Goal: Task Accomplishment & Management: Complete application form

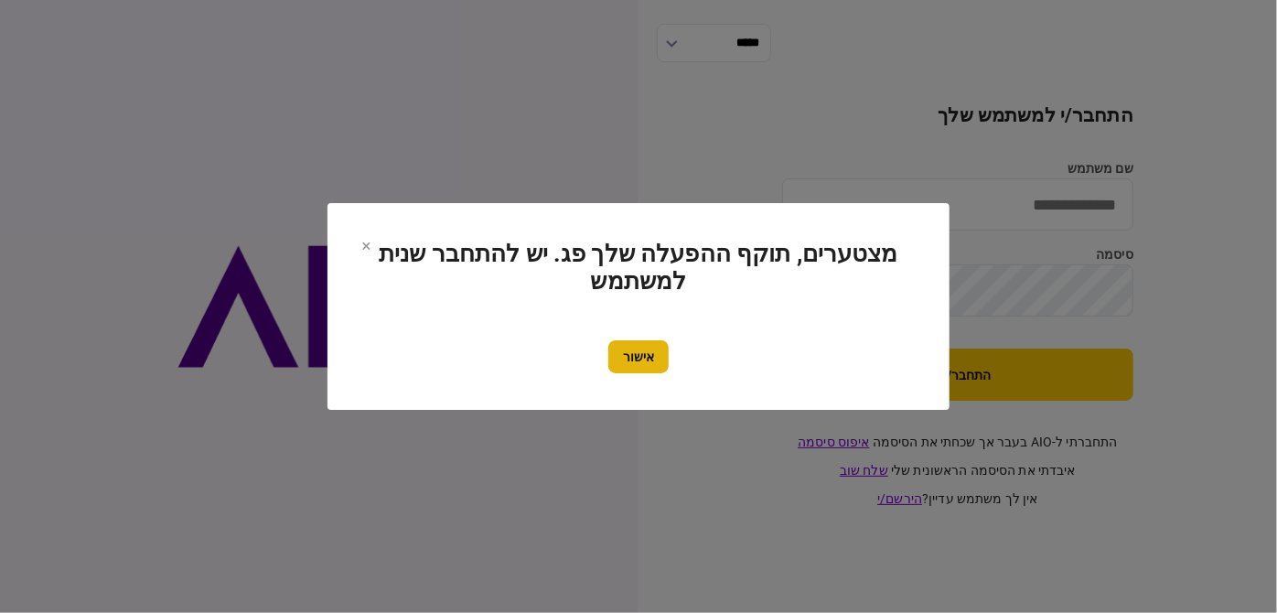
type input "********"
click at [670, 349] on div "אישור" at bounding box center [638, 356] width 549 height 33
click at [667, 351] on button "אישור" at bounding box center [638, 356] width 60 height 33
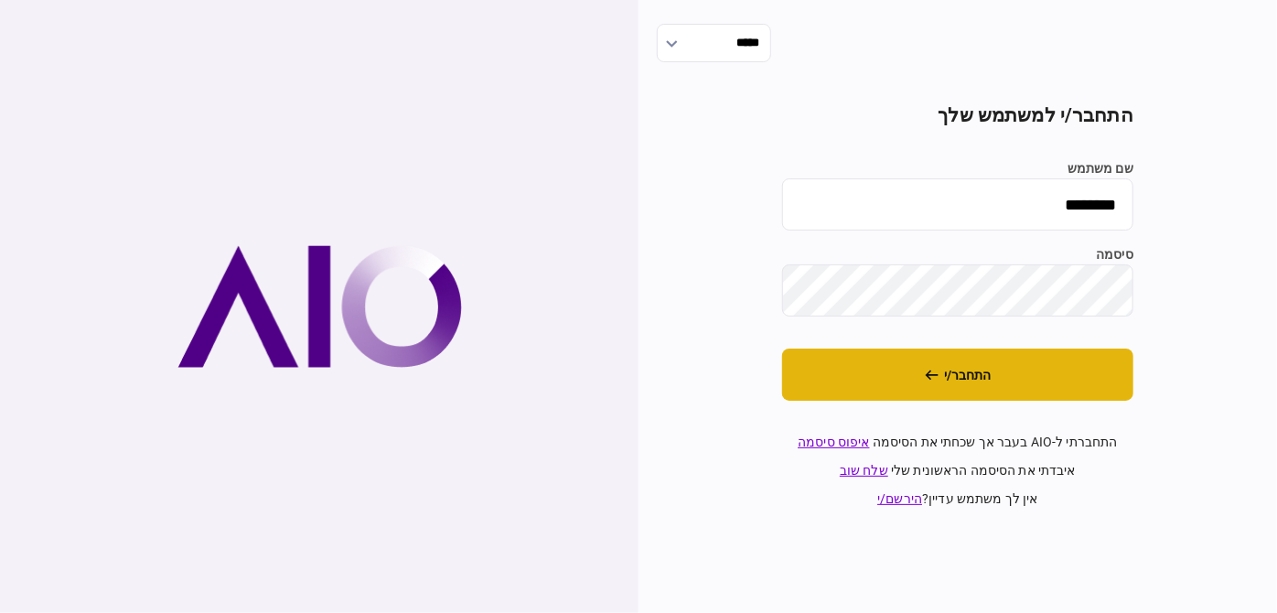
click at [845, 373] on button "התחבר/י" at bounding box center [957, 374] width 351 height 52
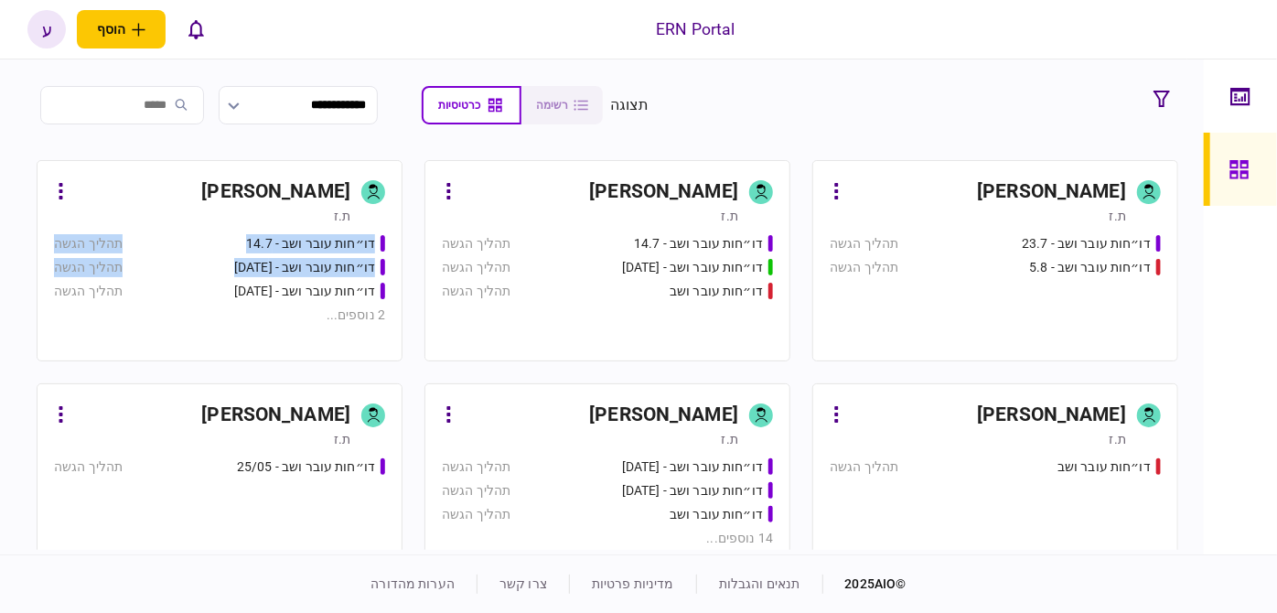
drag, startPoint x: 24, startPoint y: 212, endPoint x: 36, endPoint y: 267, distance: 56.1
click at [36, 267] on section "**********" at bounding box center [602, 306] width 1204 height 495
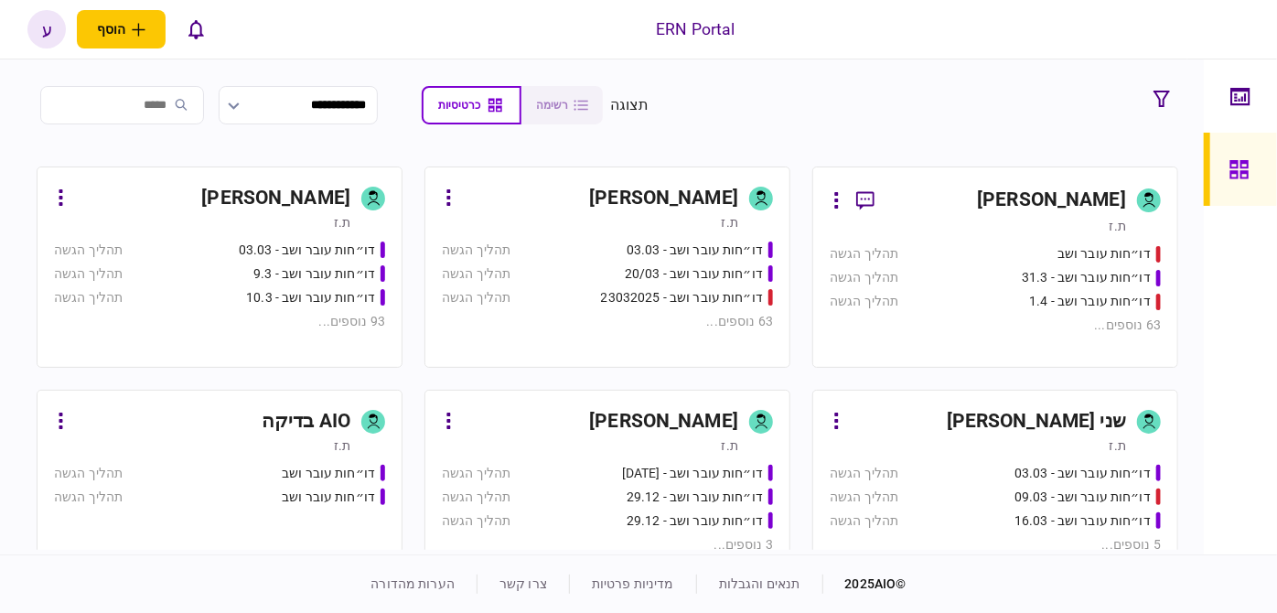
scroll to position [1117, 0]
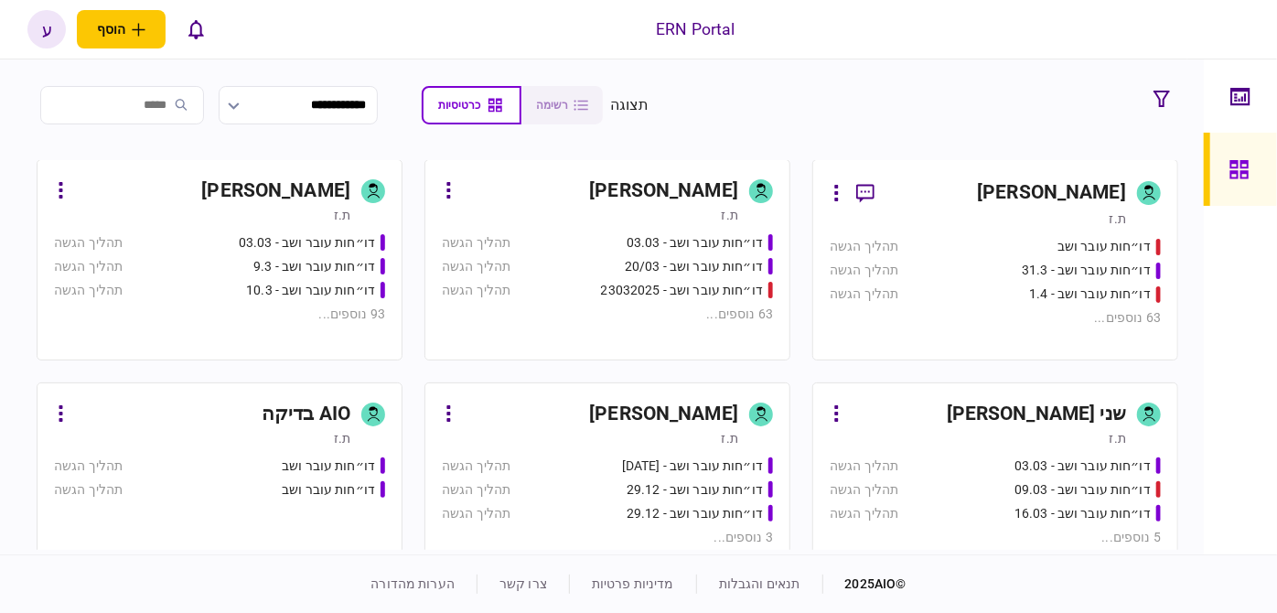
click at [949, 177] on div "עמית אליאס" at bounding box center [1007, 193] width 237 height 33
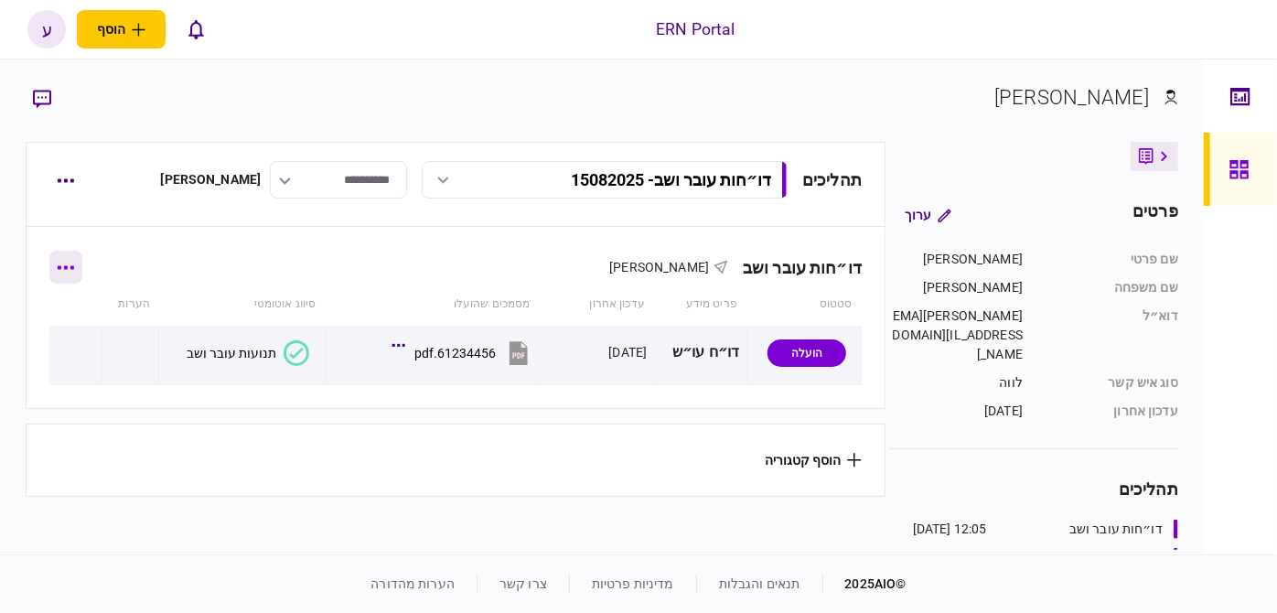
click at [59, 265] on button "button" at bounding box center [65, 267] width 33 height 33
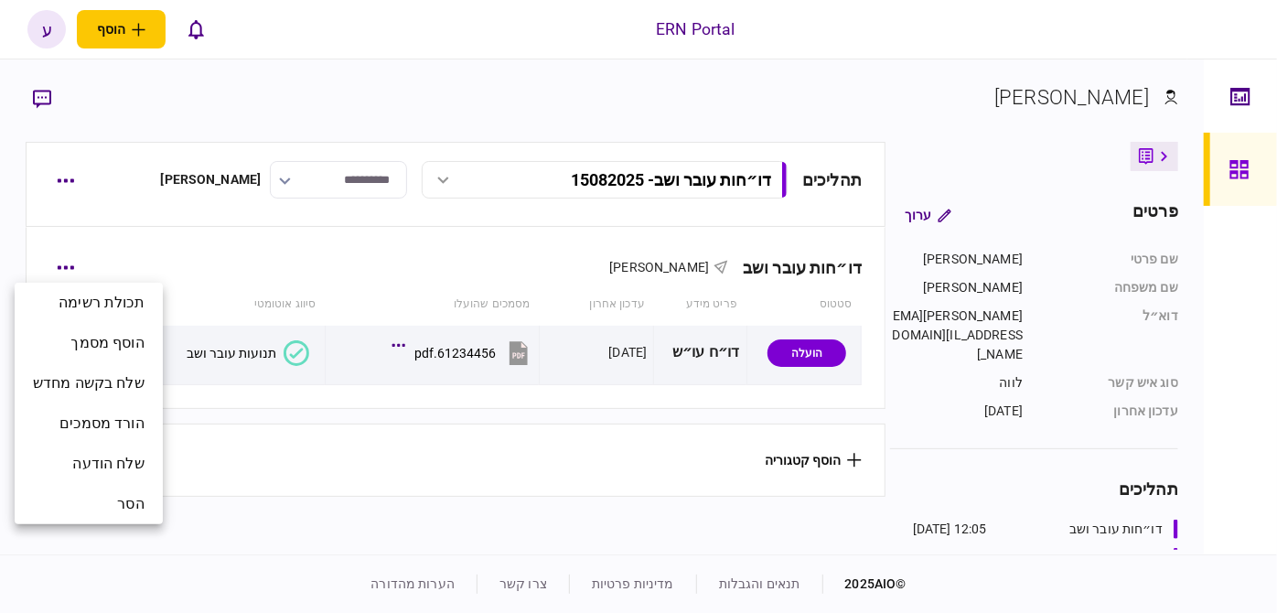
click at [61, 169] on div at bounding box center [638, 306] width 1277 height 613
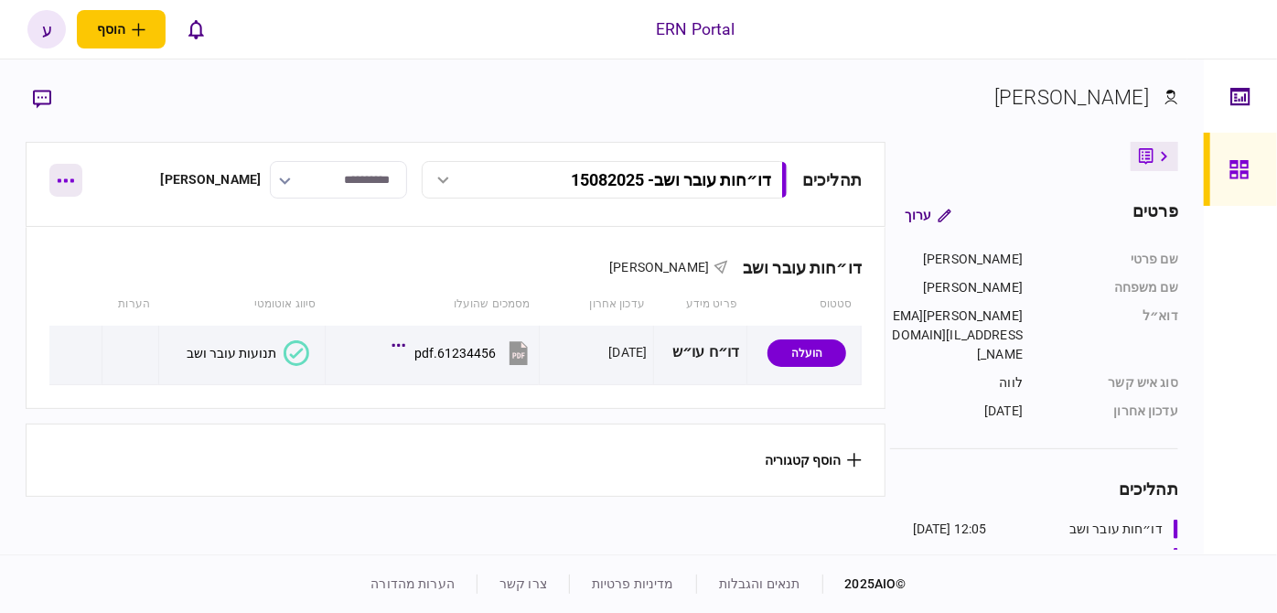
click at [60, 179] on icon "button" at bounding box center [66, 181] width 16 height 4
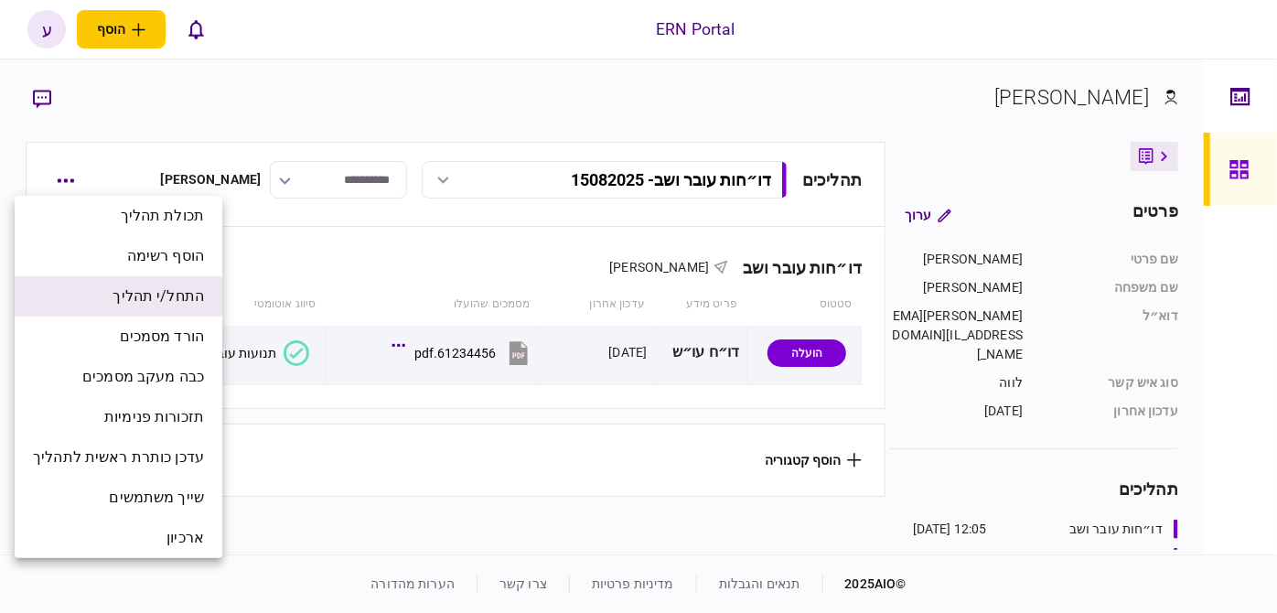
click at [161, 307] on li "התחל/י תהליך" at bounding box center [119, 296] width 208 height 40
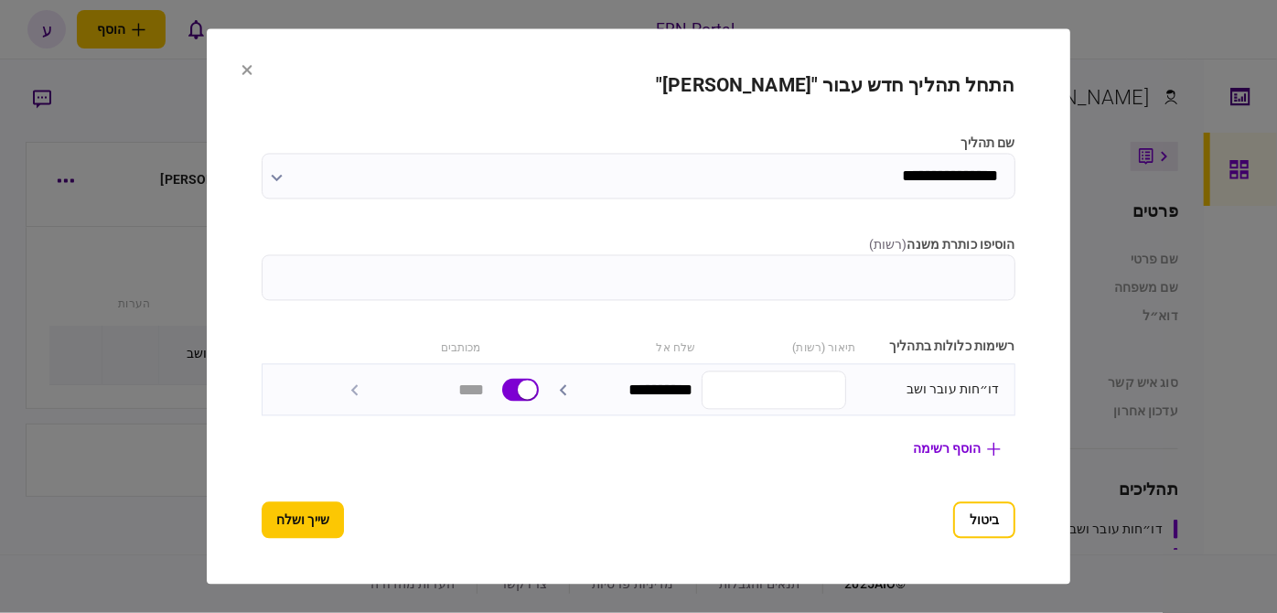
click at [241, 75] on button at bounding box center [246, 71] width 11 height 15
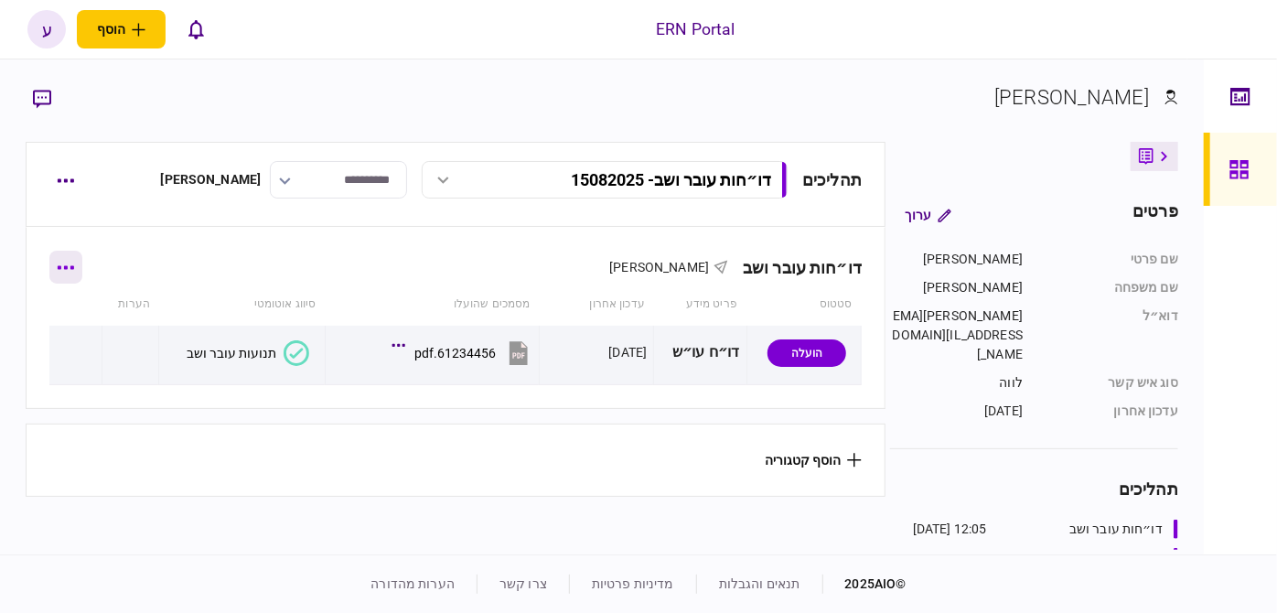
click at [74, 266] on icon "button" at bounding box center [65, 267] width 17 height 5
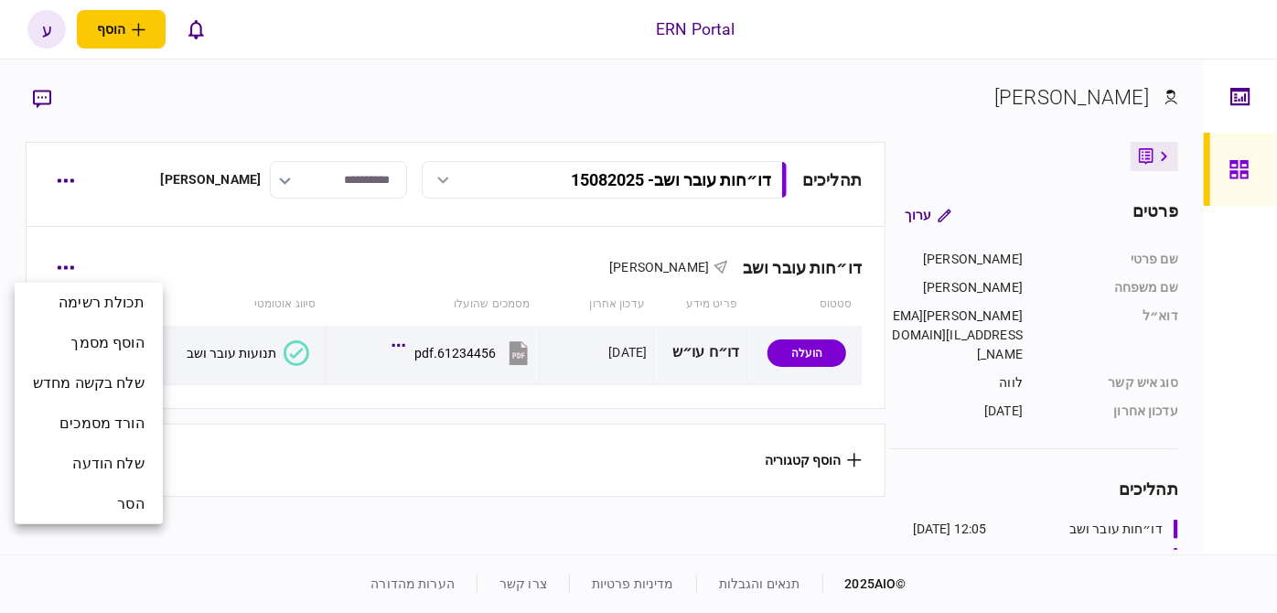
click at [209, 276] on div at bounding box center [638, 306] width 1277 height 613
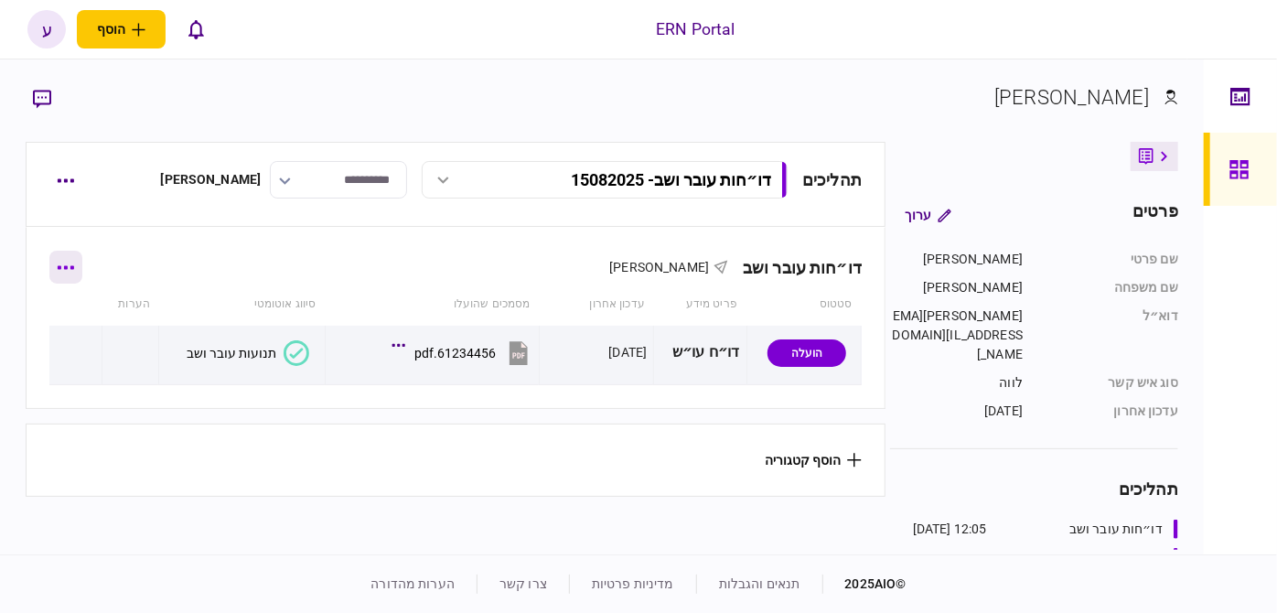
click at [80, 278] on button "button" at bounding box center [65, 267] width 33 height 33
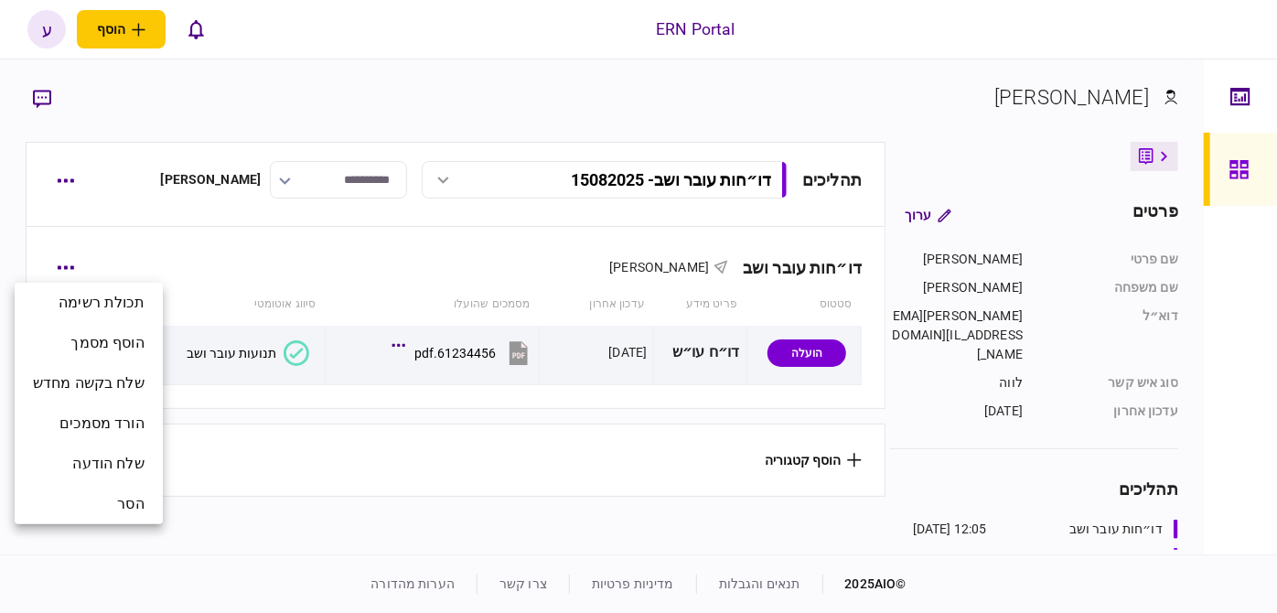
click at [63, 219] on div at bounding box center [638, 306] width 1277 height 613
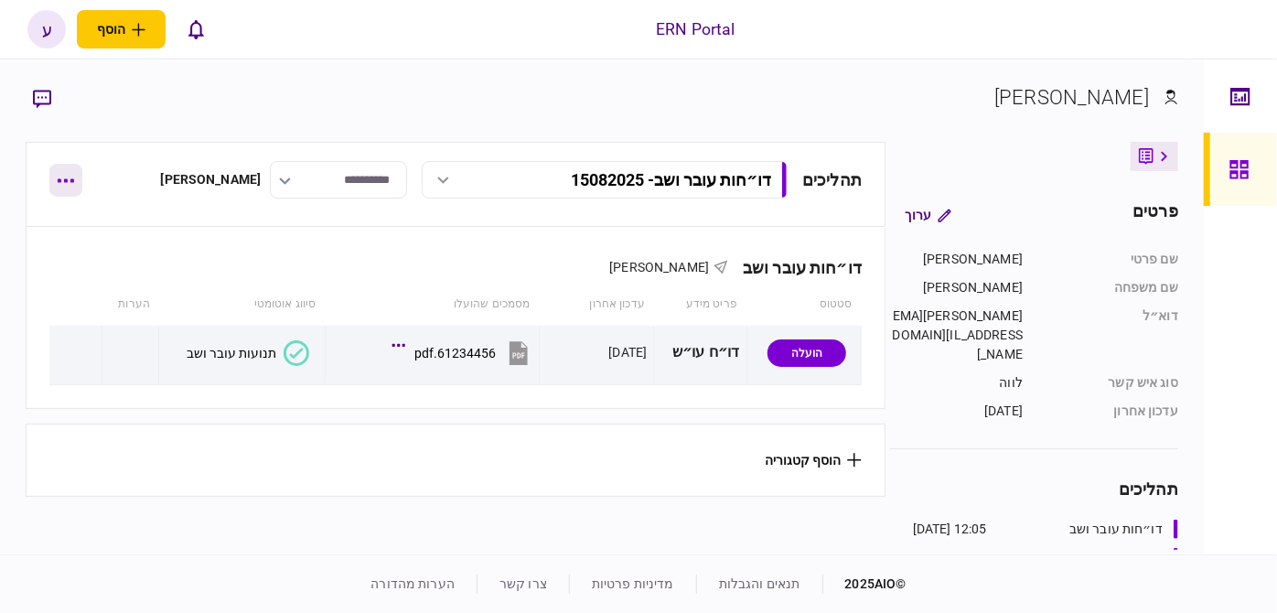
click at [76, 178] on button "button" at bounding box center [65, 180] width 33 height 33
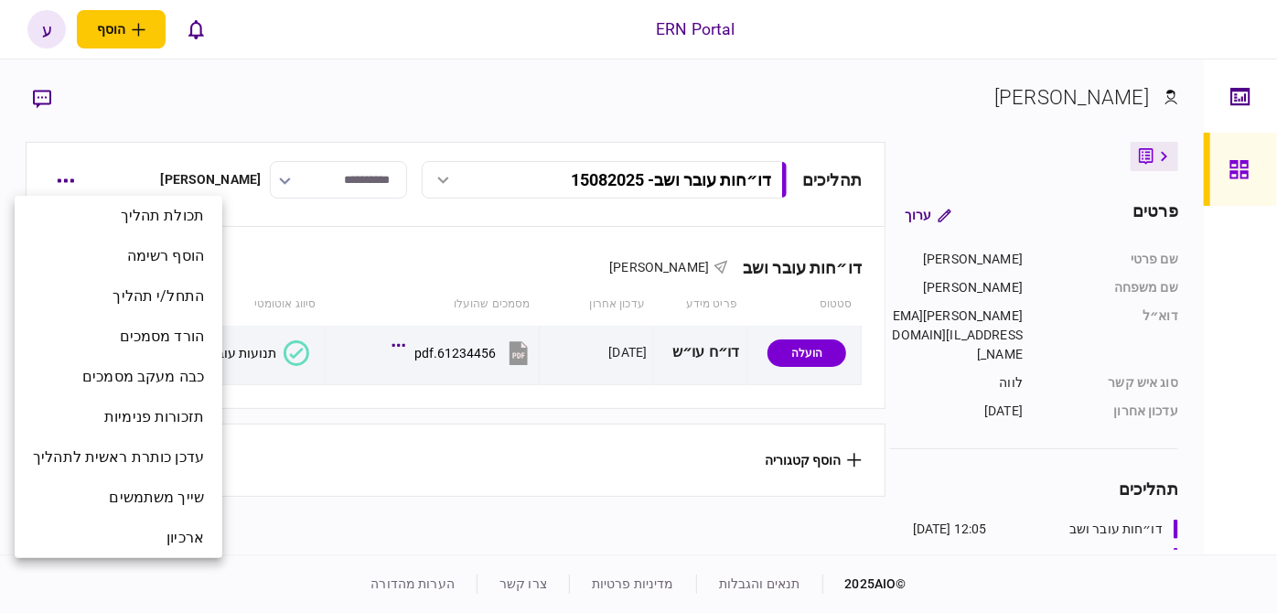
click at [267, 271] on div at bounding box center [638, 306] width 1277 height 613
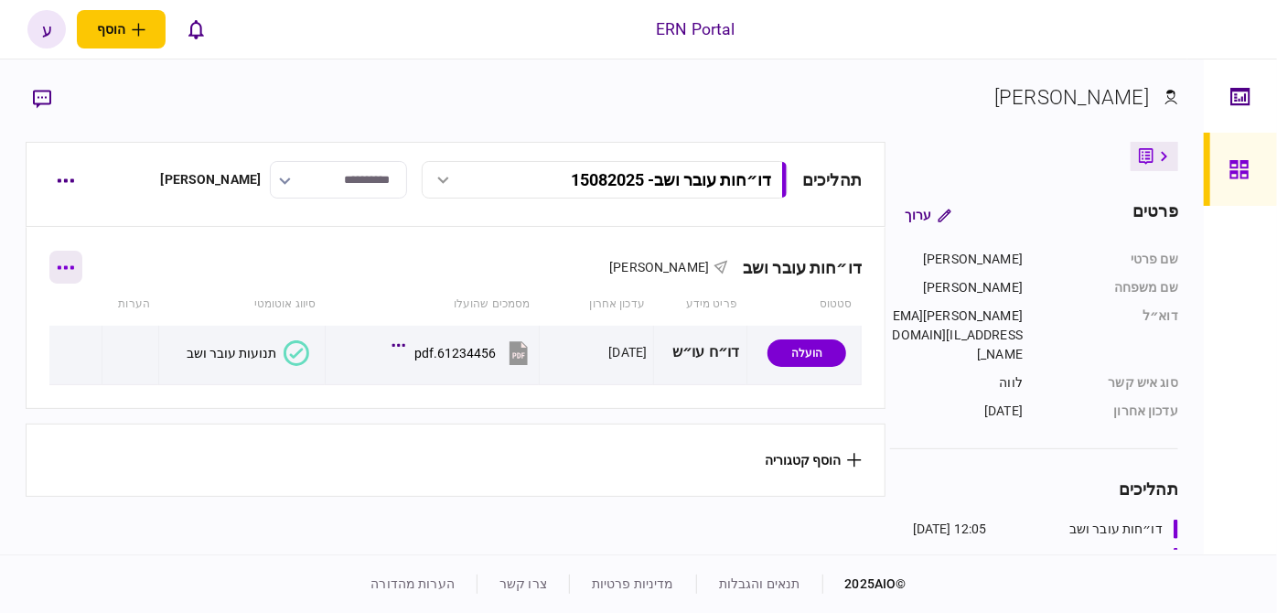
click at [70, 265] on icon "button" at bounding box center [65, 267] width 17 height 5
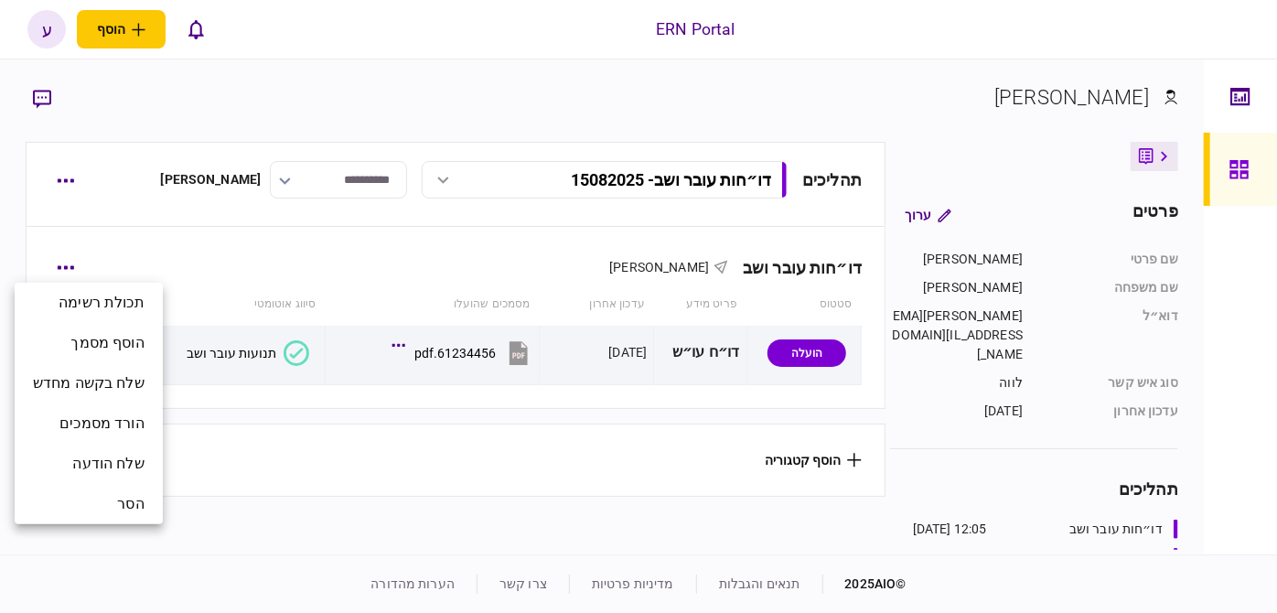
click at [192, 290] on div at bounding box center [638, 306] width 1277 height 613
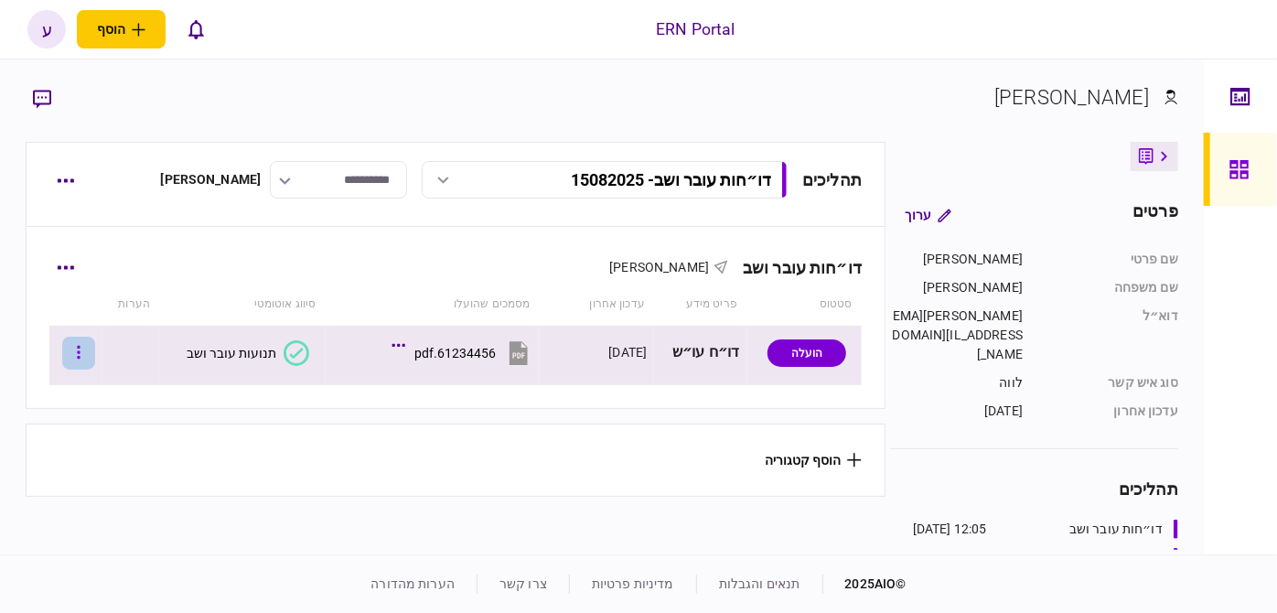
click at [88, 355] on button "button" at bounding box center [78, 353] width 33 height 33
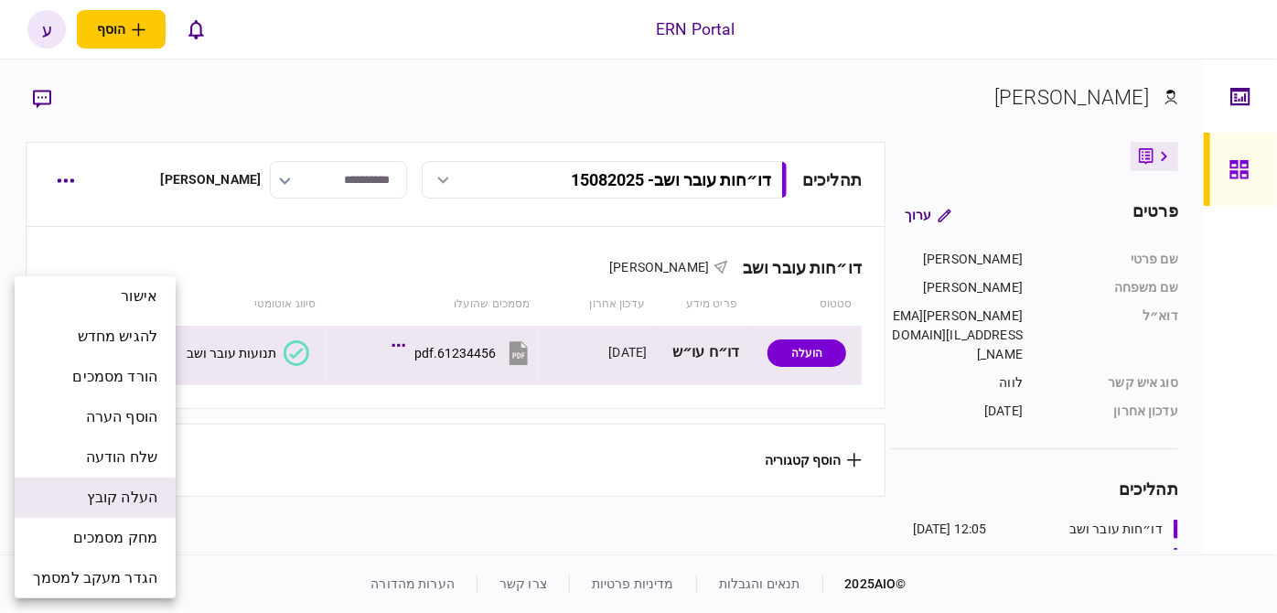
click at [114, 489] on span "העלה קובץ" at bounding box center [122, 498] width 70 height 22
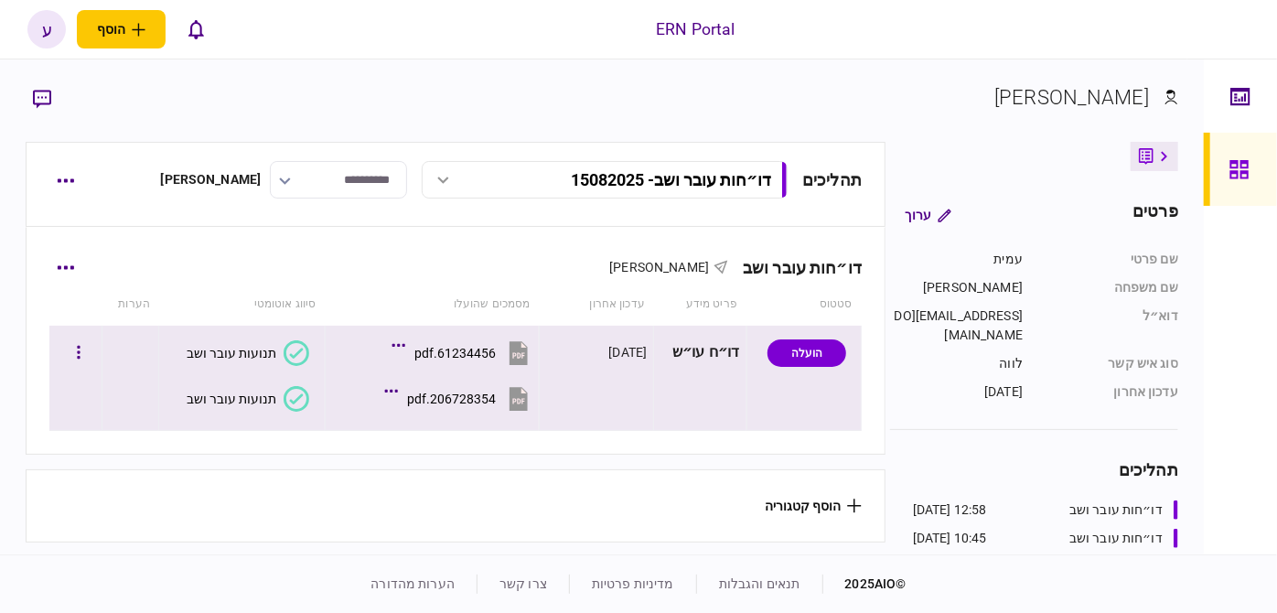
click at [297, 399] on icon at bounding box center [297, 398] width 14 height 10
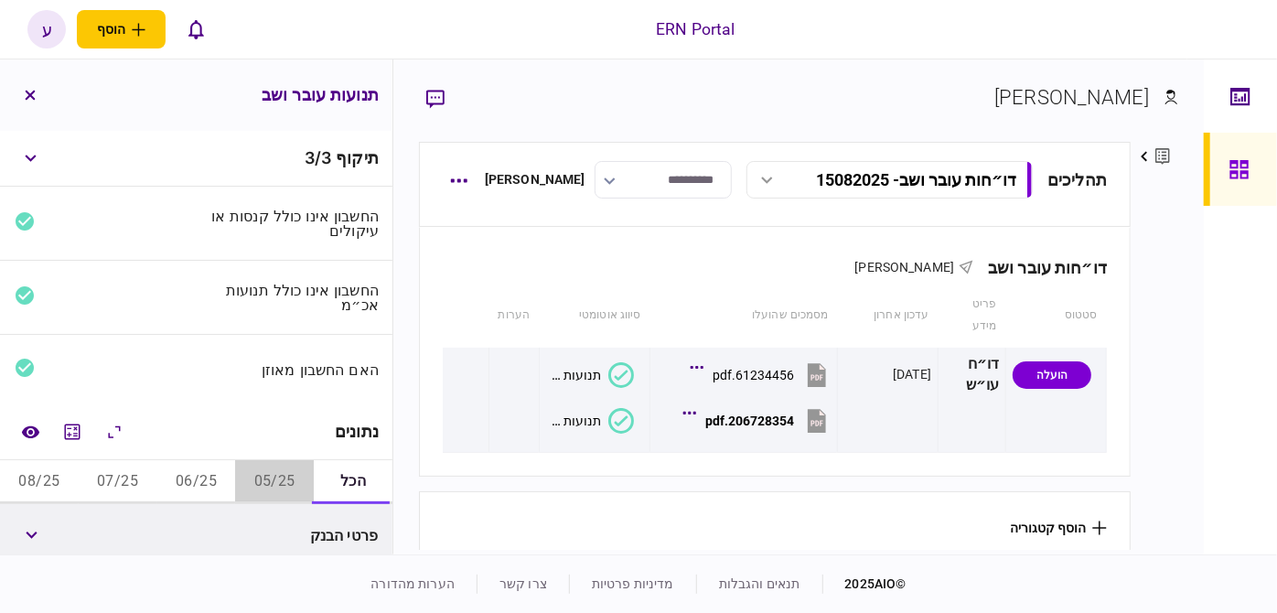
click at [277, 469] on button "05/25" at bounding box center [274, 482] width 79 height 44
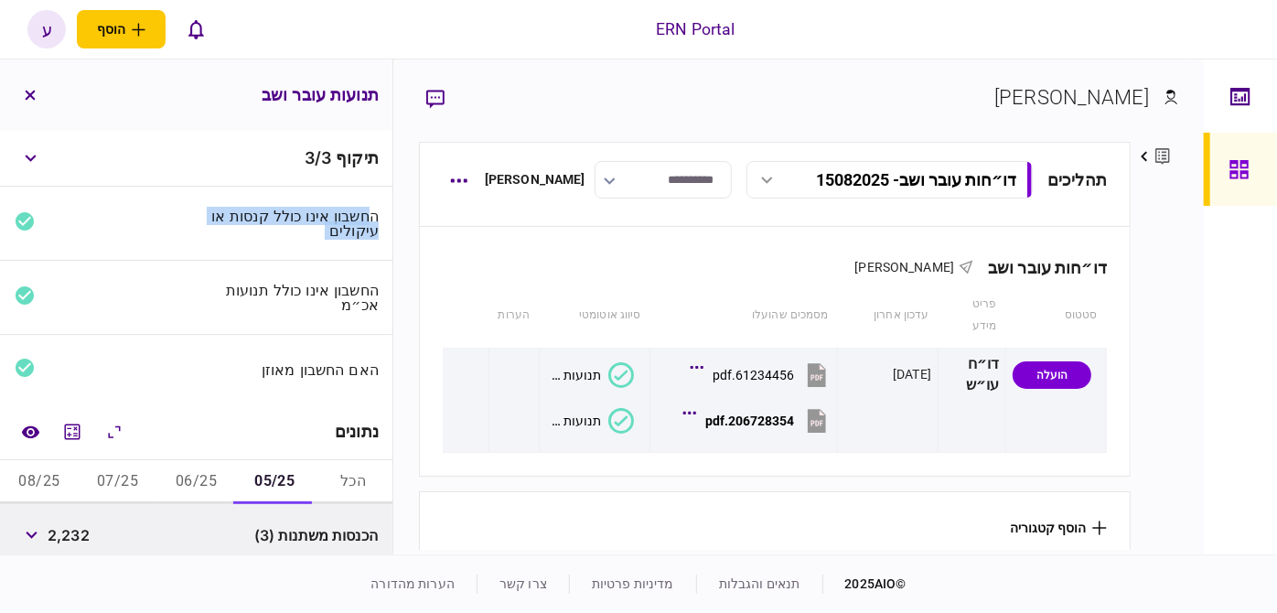
drag, startPoint x: 3, startPoint y: 150, endPoint x: 0, endPoint y: 226, distance: 76.0
click at [0, 226] on div "תיקוף 3 / 3 החשבון אינו כולל קנסות או עיקולים החשבון אינו כולל תנועות אכ״מ האם …" at bounding box center [196, 342] width 392 height 423
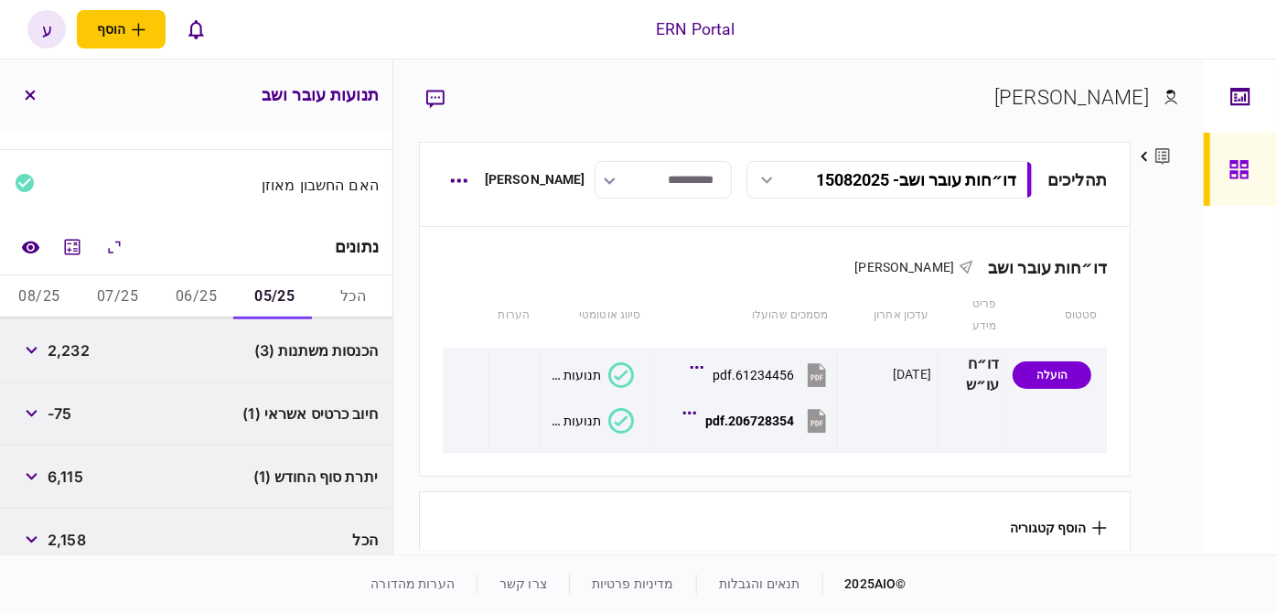
scroll to position [199, 0]
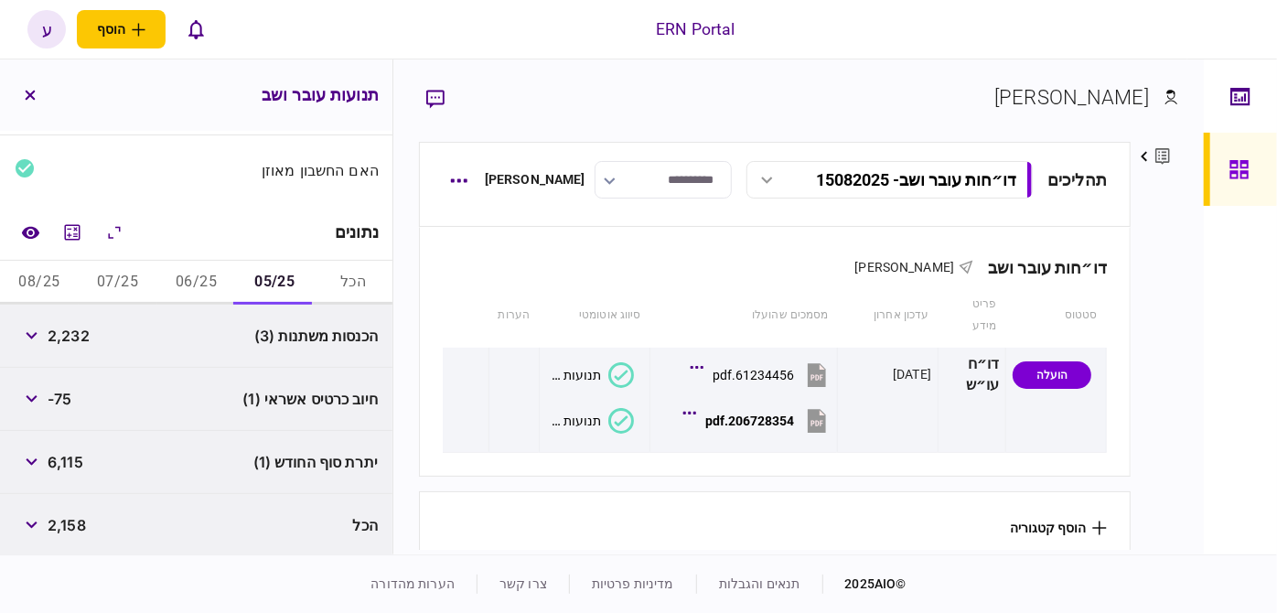
click at [214, 285] on button "06/25" at bounding box center [196, 283] width 79 height 44
click at [41, 346] on button "button" at bounding box center [31, 335] width 33 height 33
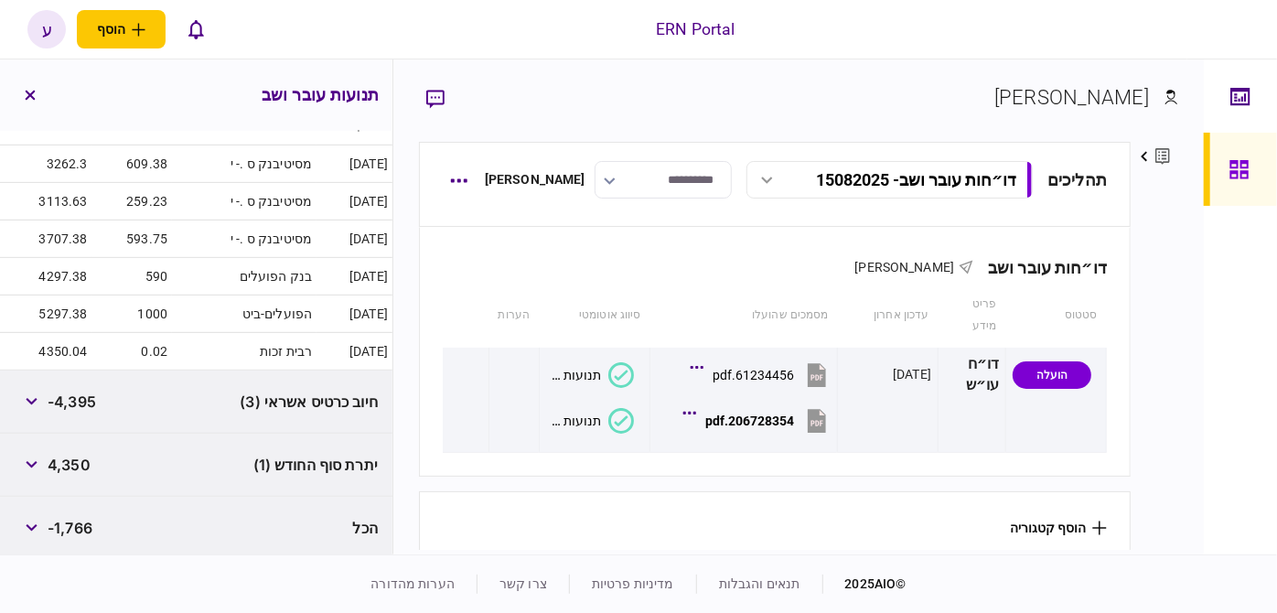
scroll to position [214, 0]
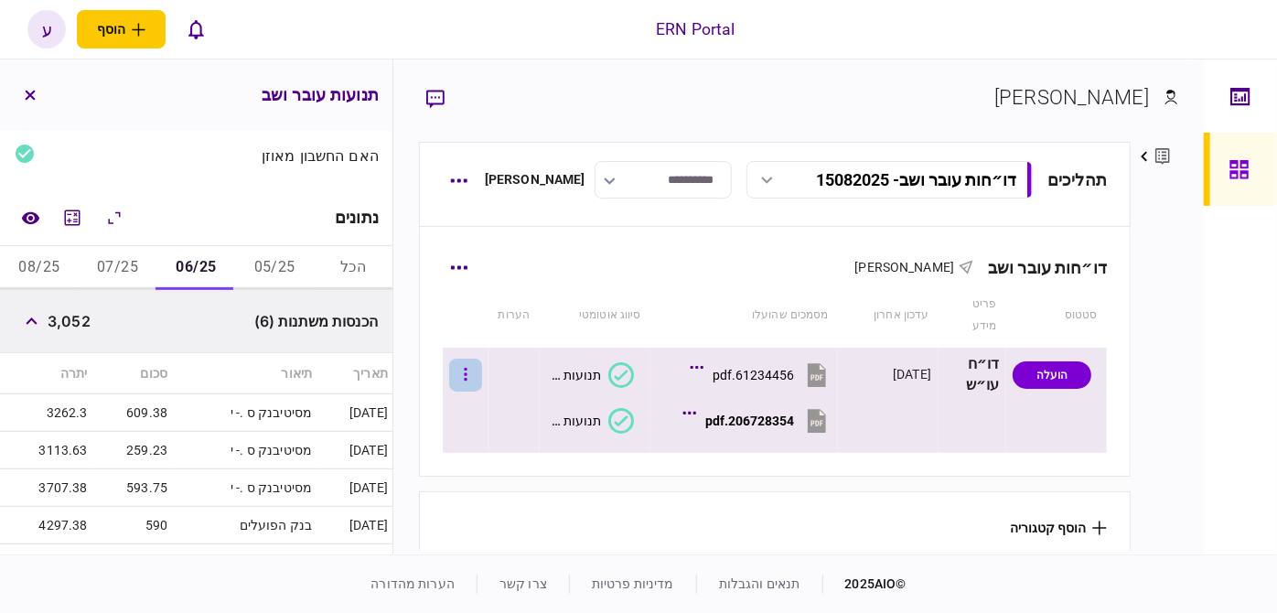
click at [471, 359] on button "button" at bounding box center [465, 375] width 33 height 33
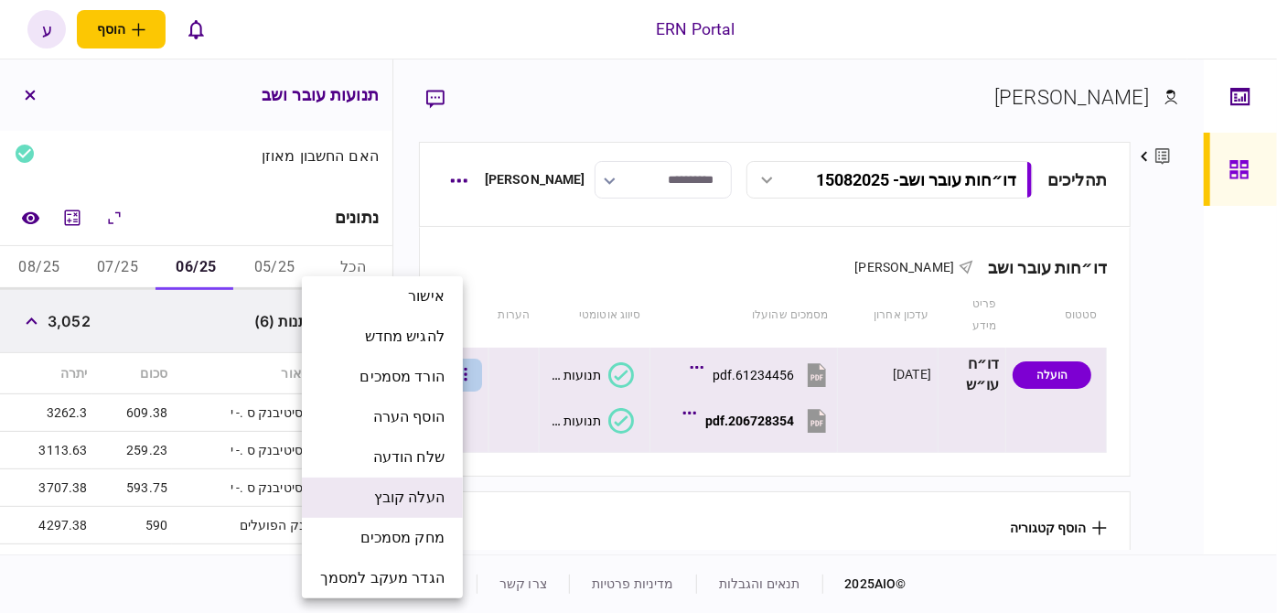
click at [412, 500] on span "העלה קובץ" at bounding box center [409, 498] width 70 height 22
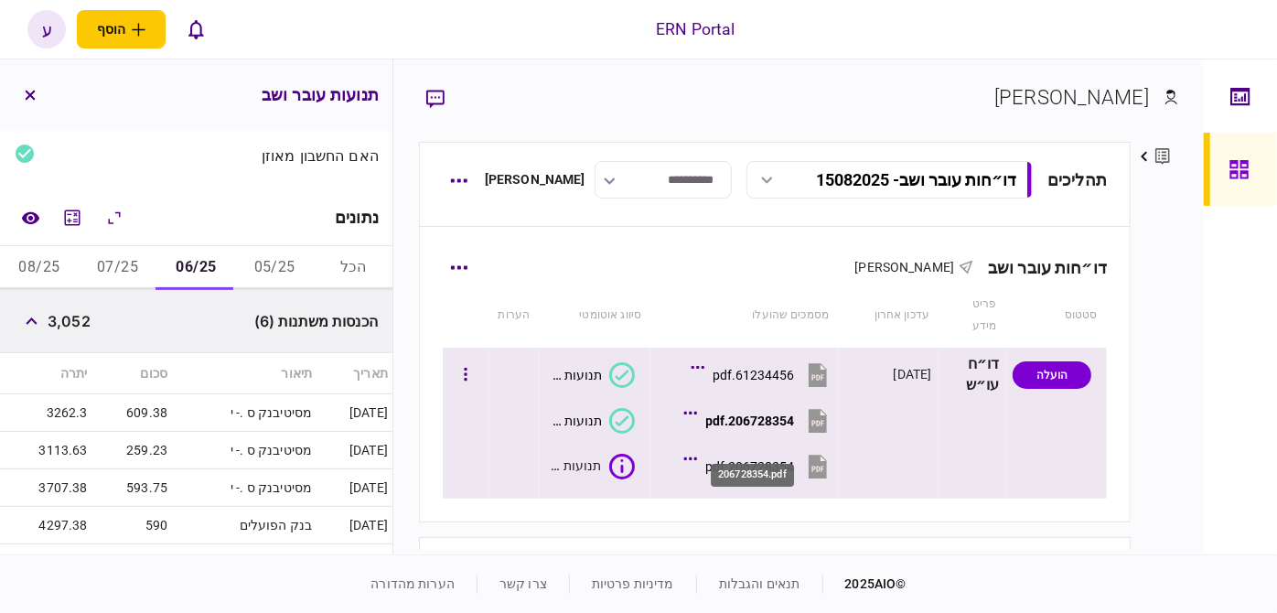
click at [718, 459] on div "206728354.pdf" at bounding box center [750, 466] width 89 height 15
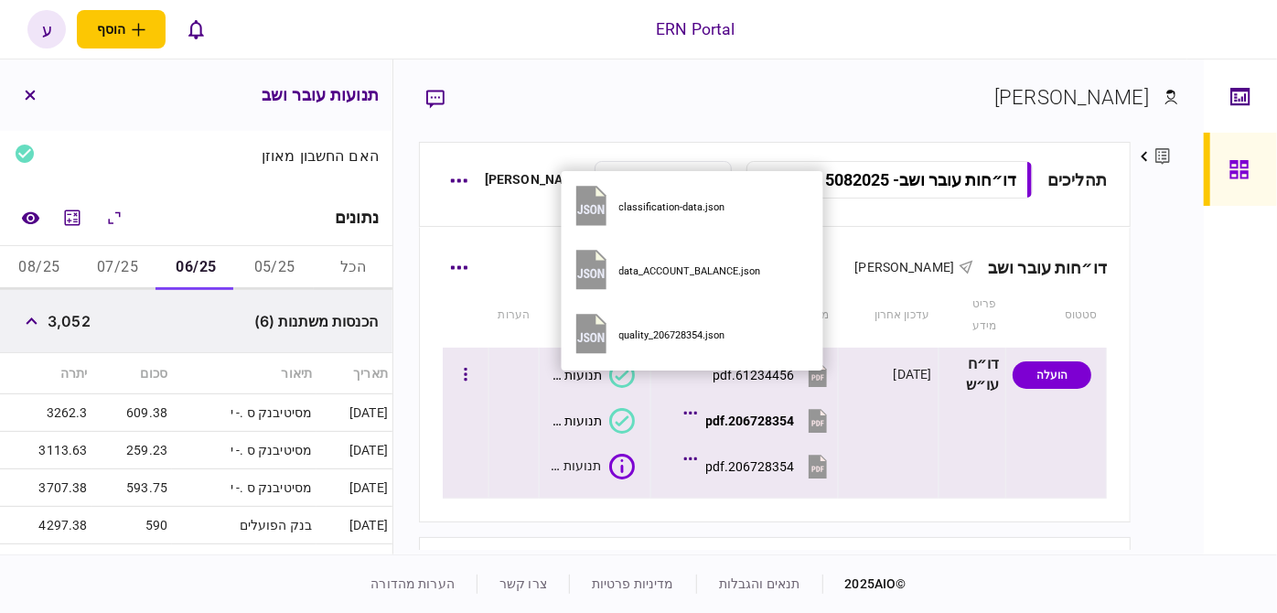
click at [693, 412] on icon at bounding box center [689, 413] width 13 height 3
click at [692, 406] on div at bounding box center [690, 414] width 5 height 16
click at [690, 412] on icon at bounding box center [689, 413] width 13 height 3
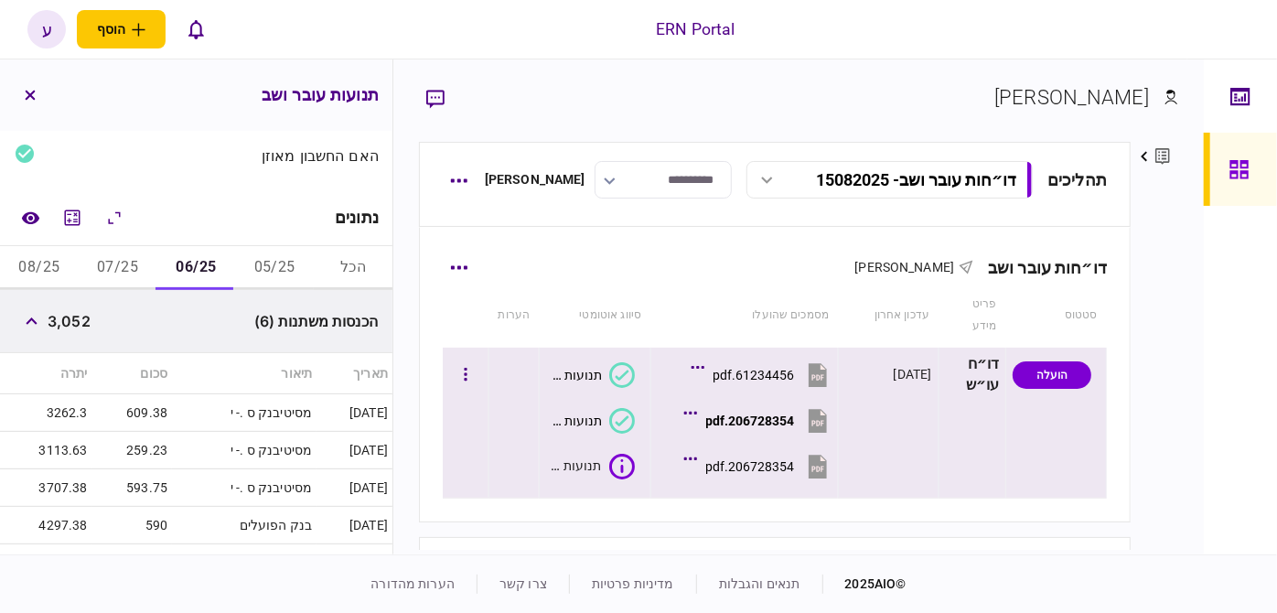
click at [563, 413] on div "תנועות עובר ושב" at bounding box center [574, 420] width 56 height 15
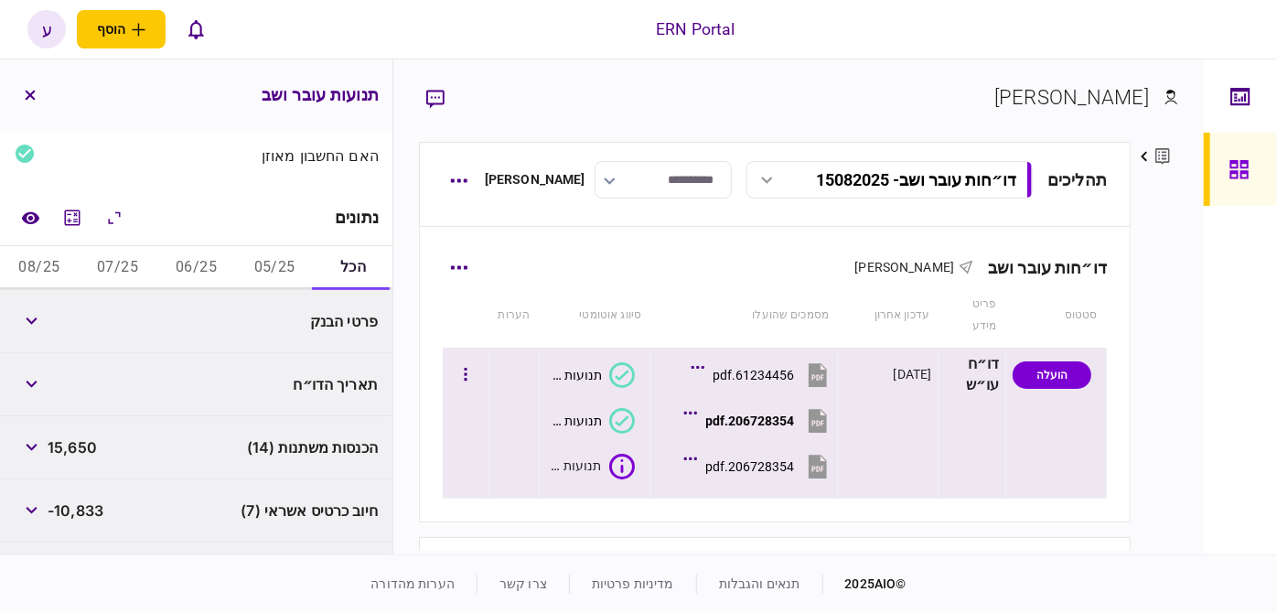
click at [618, 454] on icon at bounding box center [622, 467] width 26 height 26
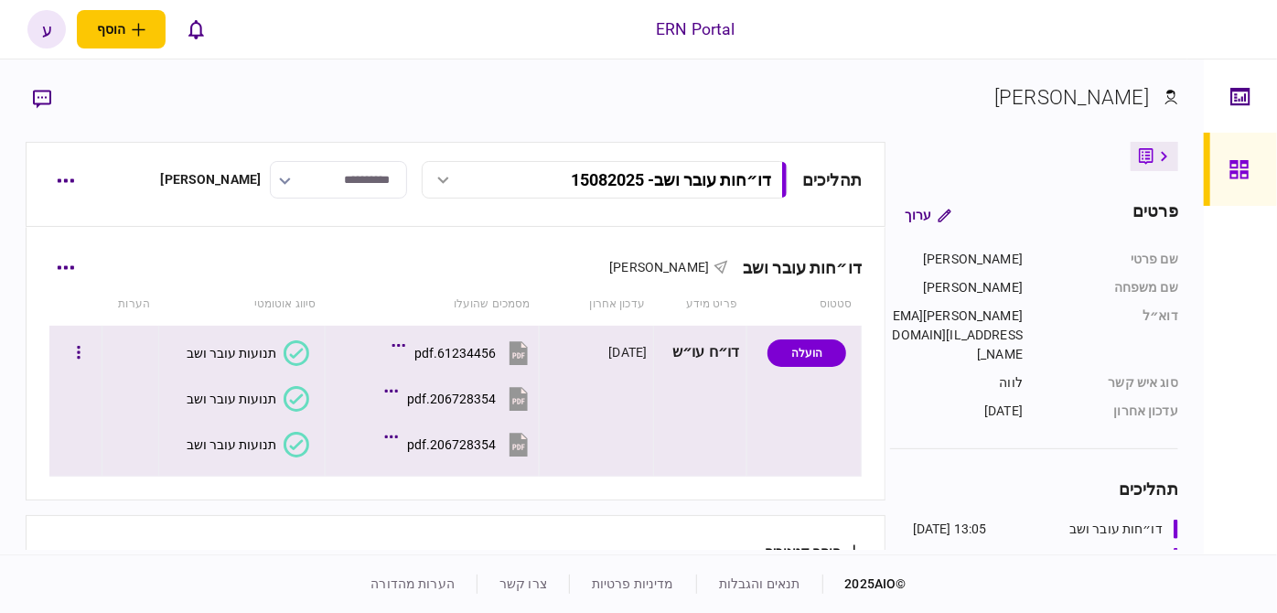
click at [302, 449] on icon at bounding box center [297, 445] width 26 height 26
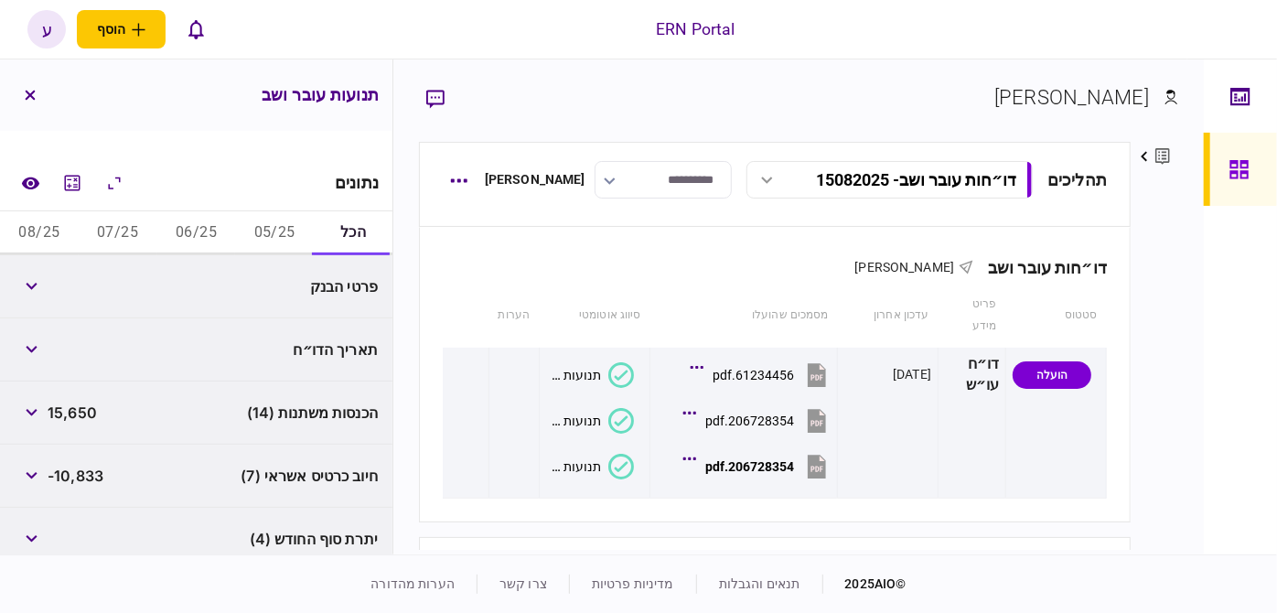
click at [262, 220] on button "05/25" at bounding box center [274, 233] width 79 height 44
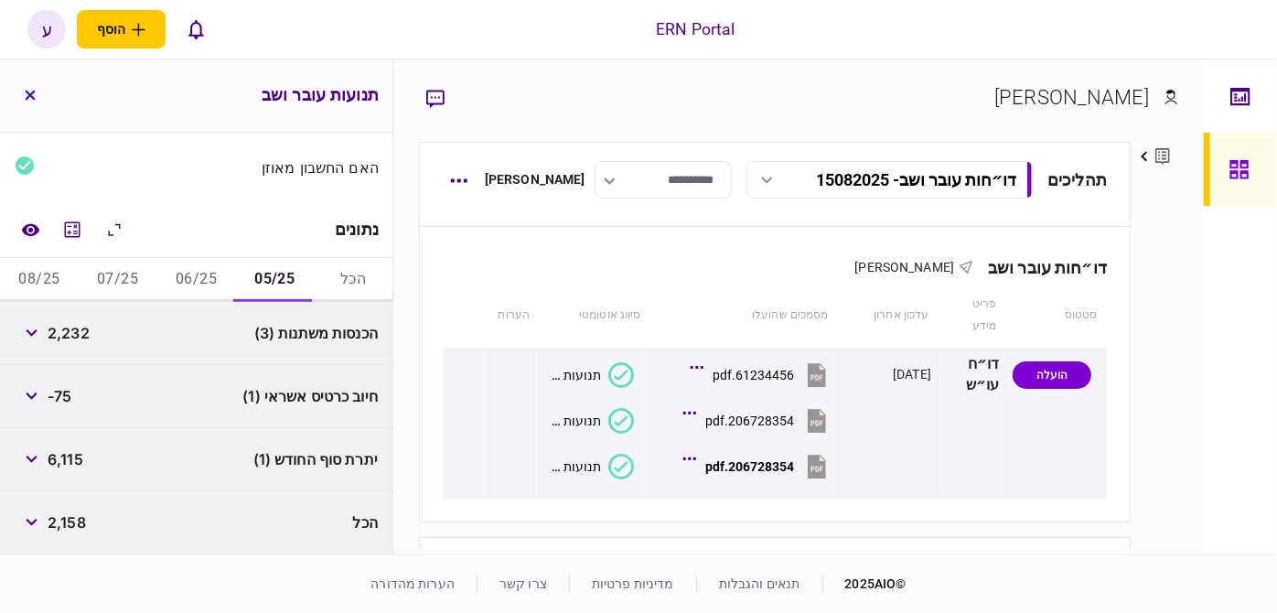
scroll to position [199, 0]
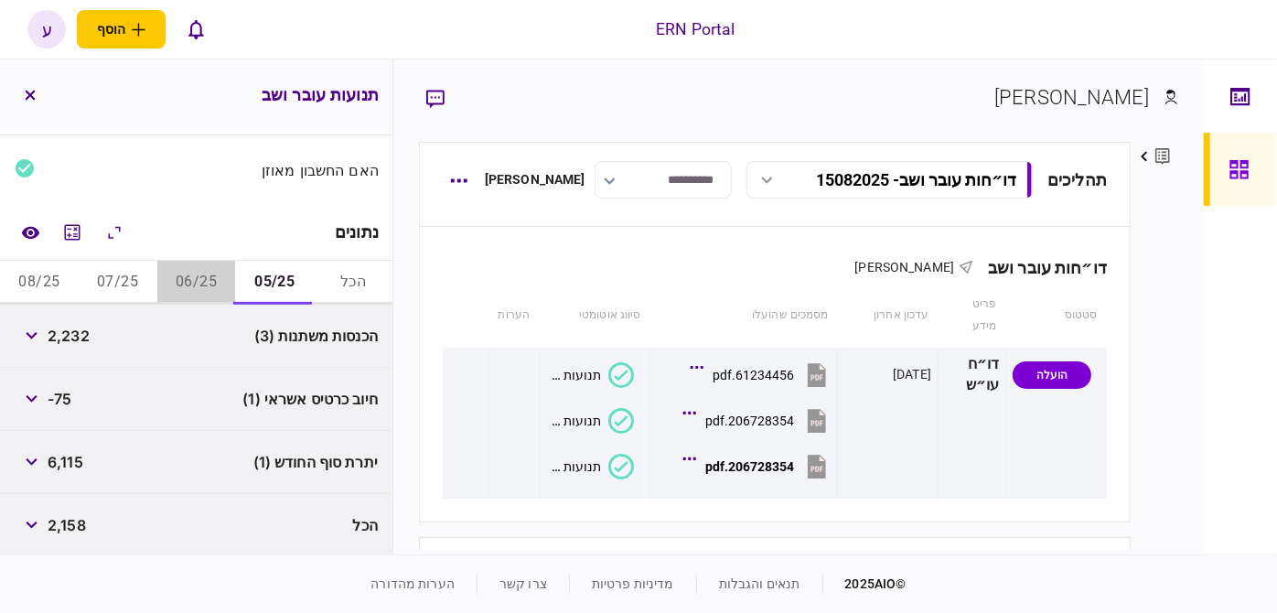
click at [198, 271] on button "06/25" at bounding box center [196, 283] width 79 height 44
click at [139, 284] on button "07/25" at bounding box center [118, 283] width 79 height 44
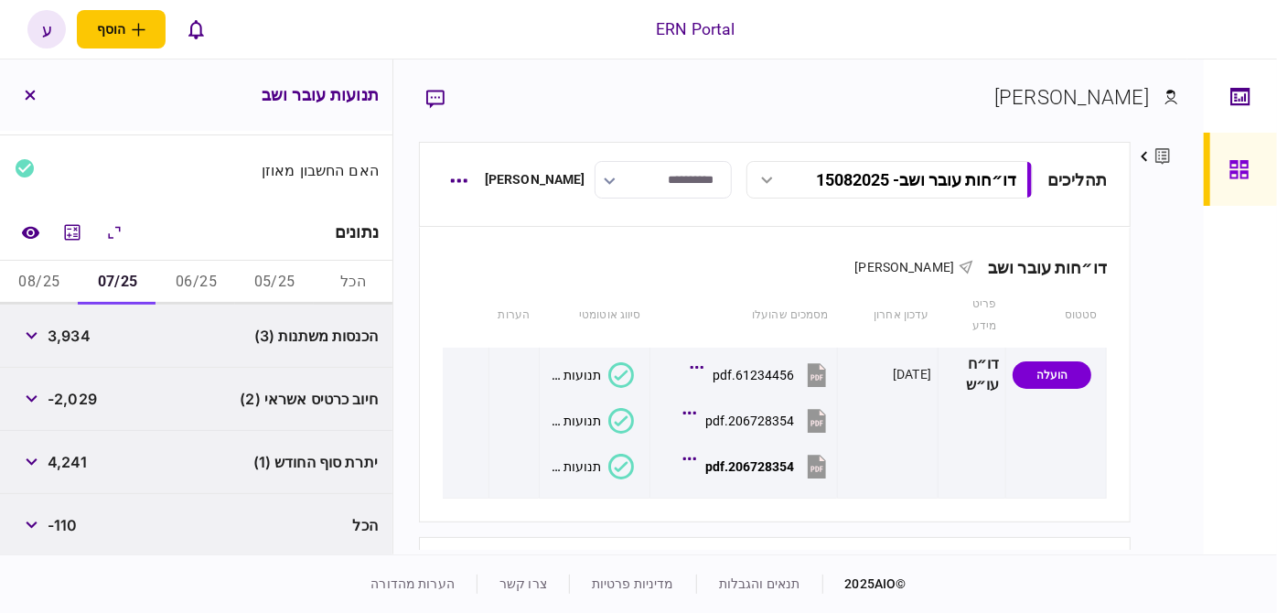
click at [29, 287] on button "08/25" at bounding box center [39, 283] width 79 height 44
